Goal: Task Accomplishment & Management: Manage account settings

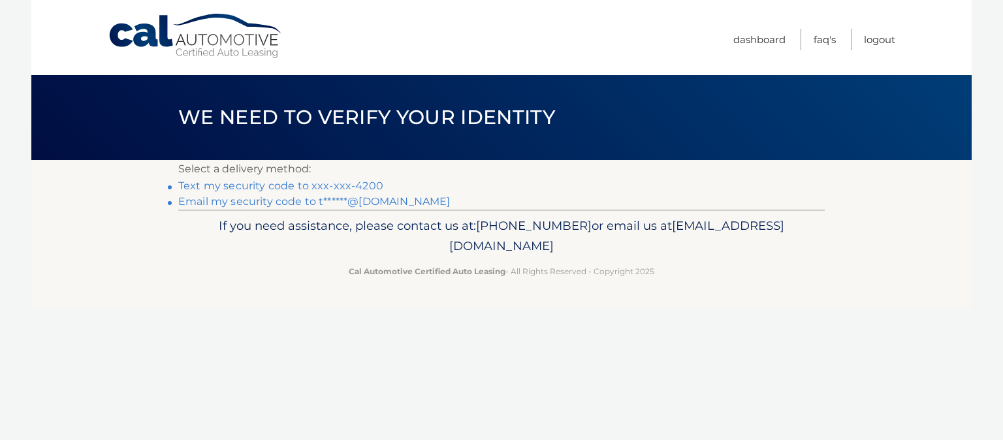
click at [304, 189] on link "Text my security code to xxx-xxx-4200" at bounding box center [280, 186] width 205 height 12
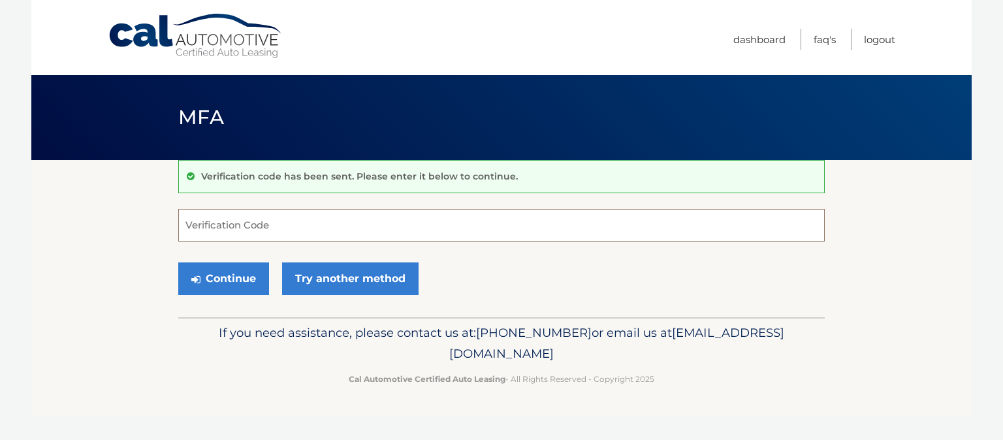
click at [272, 228] on input "Verification Code" at bounding box center [501, 225] width 646 height 33
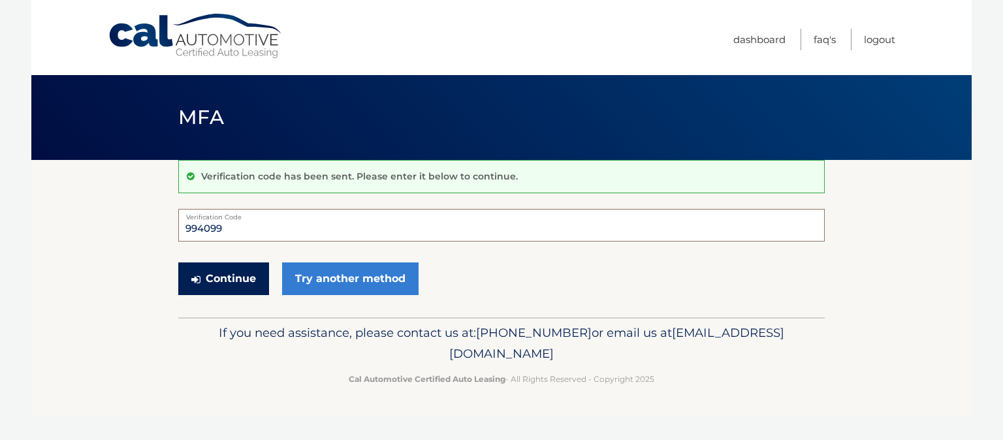
type input "994099"
click at [243, 277] on button "Continue" at bounding box center [223, 278] width 91 height 33
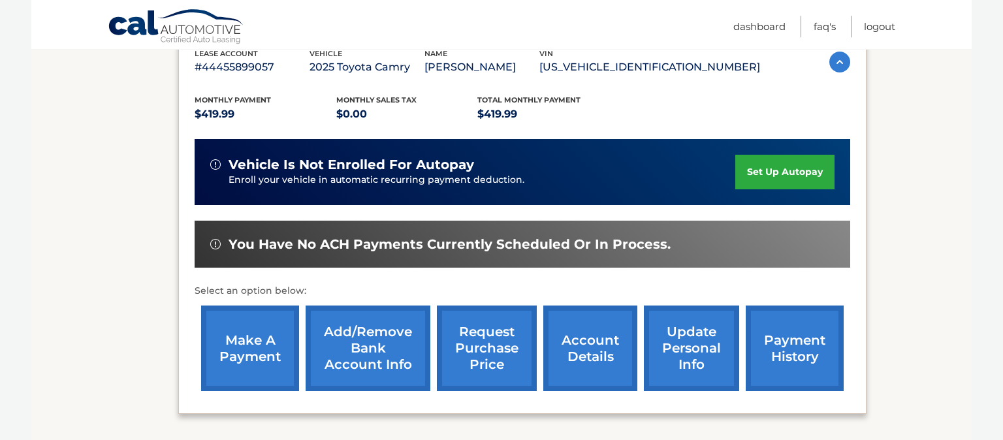
scroll to position [275, 0]
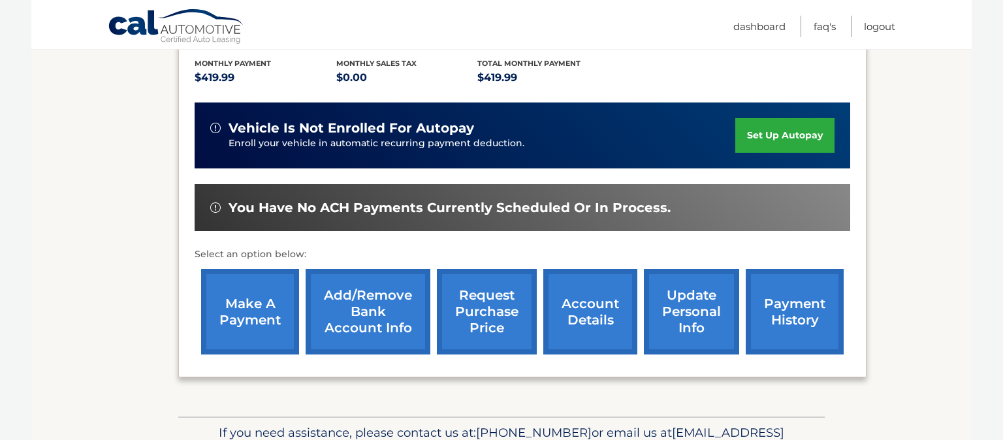
click at [255, 309] on link "make a payment" at bounding box center [250, 312] width 98 height 86
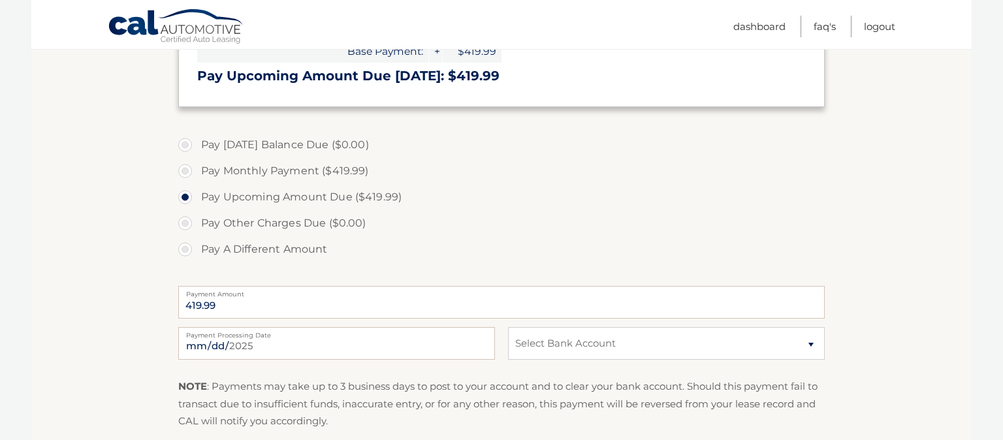
scroll to position [345, 0]
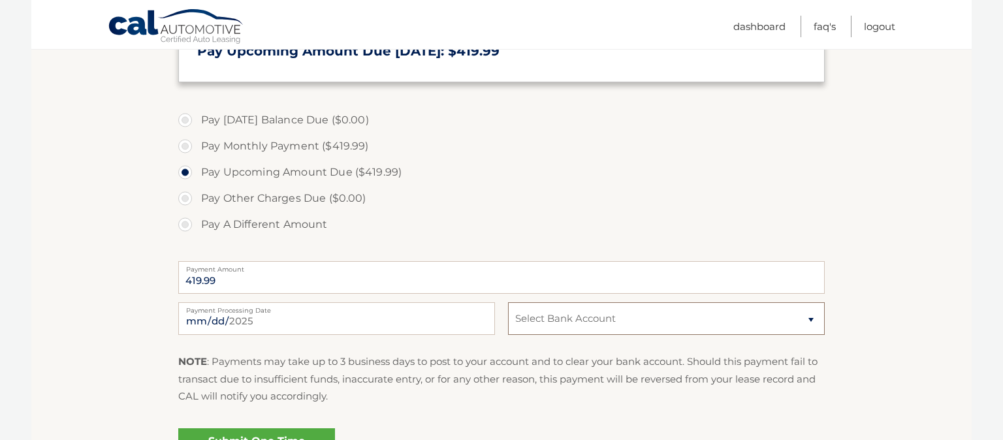
click at [508, 302] on select "Select Bank Account Checking CITIBANK NA *****8874 Checking FLAGSTAR BANK, NA *…" at bounding box center [666, 318] width 317 height 33
select select "MjVhNTFkOTEtNzhiMy00NTAyLTkxOGYtNTY1ZjFmMDA5ZmEz"
click option "Checking FLAGSTAR BANK, NA *****7405" at bounding box center [0, 0] width 0 height 0
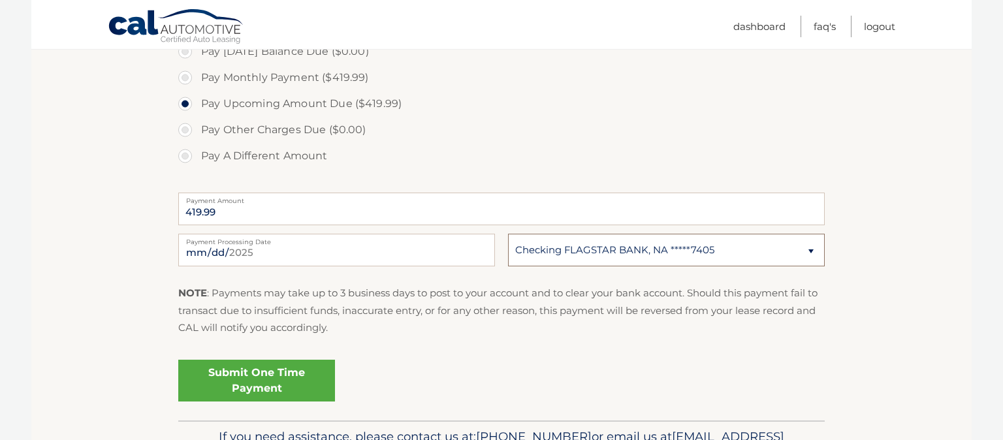
scroll to position [482, 0]
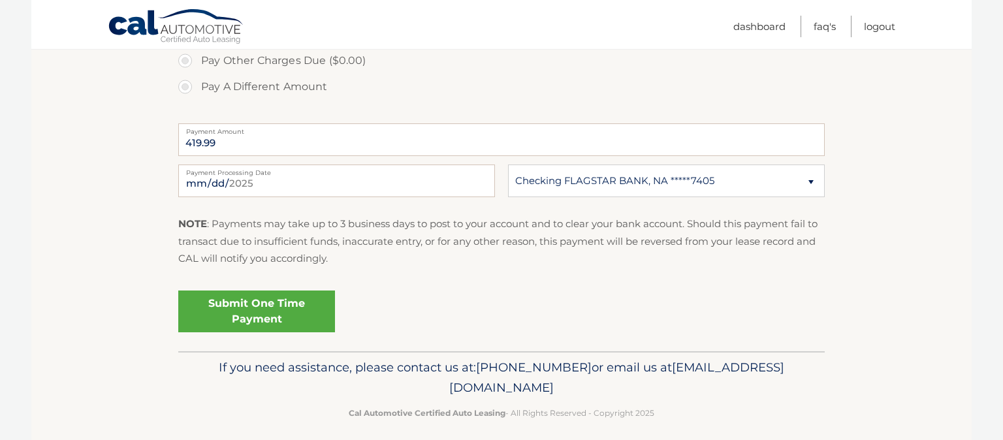
click at [300, 316] on link "Submit One Time Payment" at bounding box center [256, 311] width 157 height 42
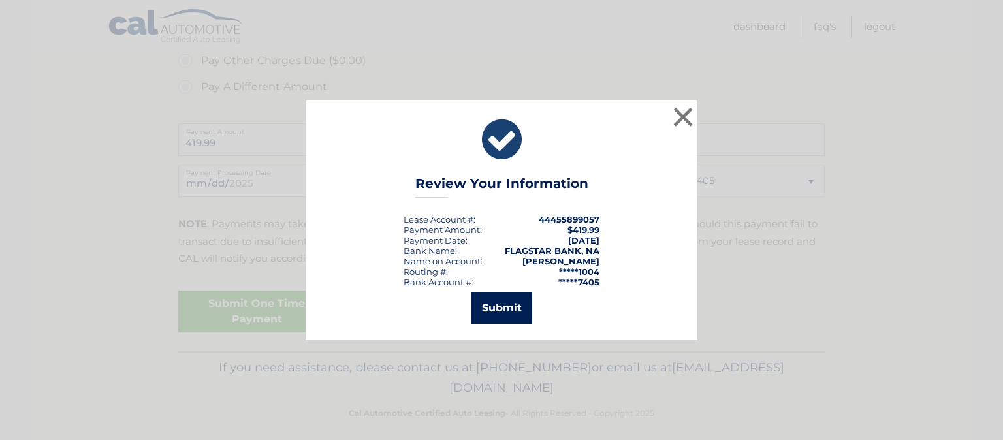
click at [503, 307] on button "Submit" at bounding box center [501, 307] width 61 height 31
